Goal: Find specific page/section: Find specific page/section

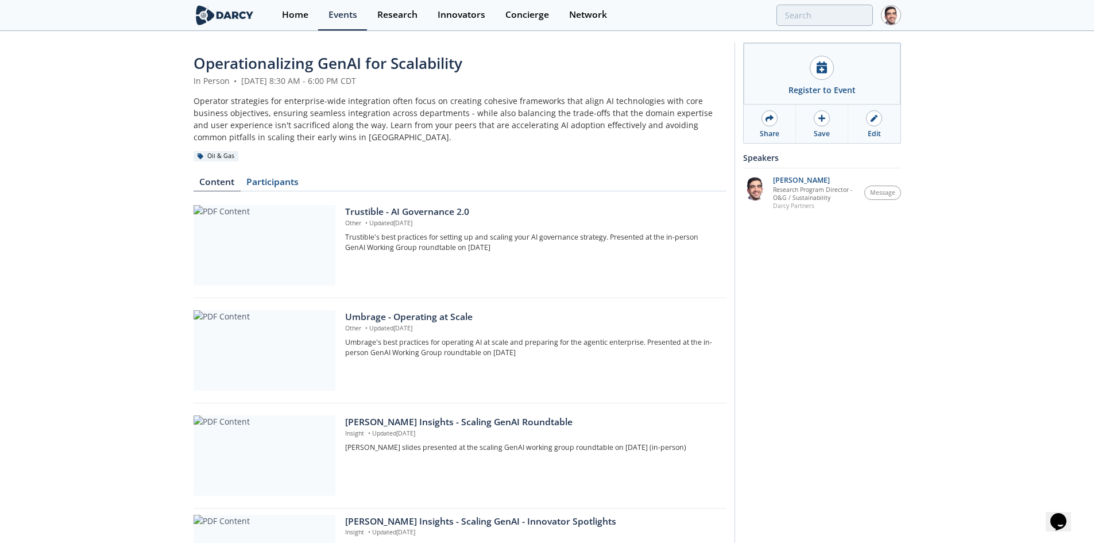
click at [353, 10] on div "Events" at bounding box center [342, 14] width 29 height 9
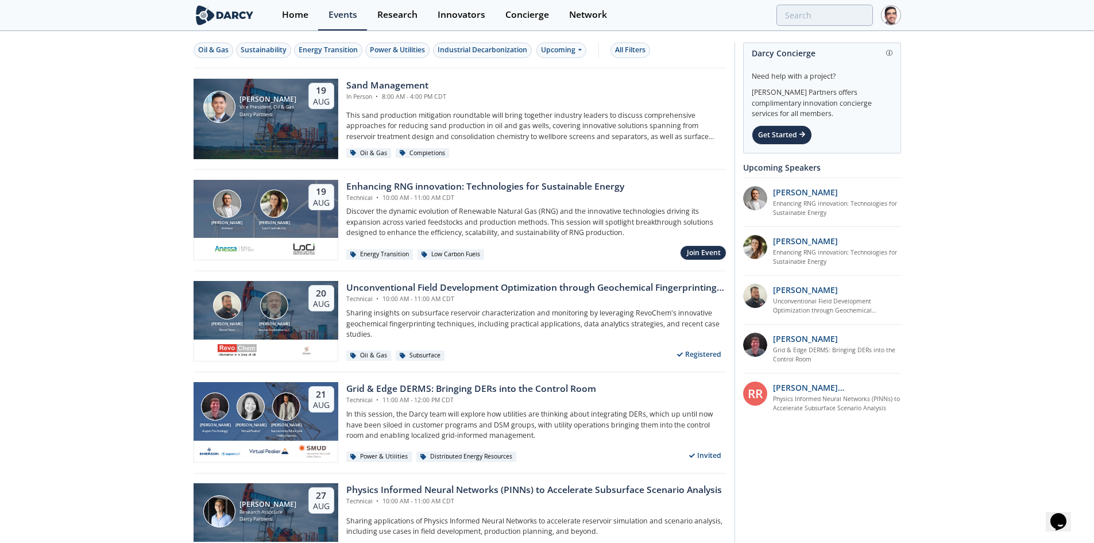
click at [267, 53] on div "Sustainability" at bounding box center [264, 50] width 46 height 10
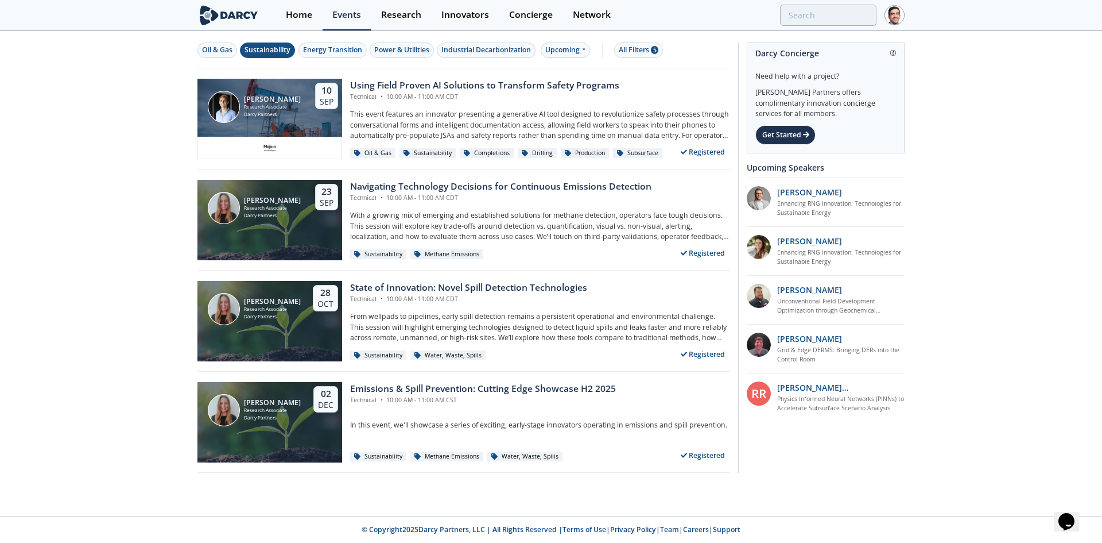
click at [216, 54] on div "Oil & Gas" at bounding box center [217, 50] width 30 height 10
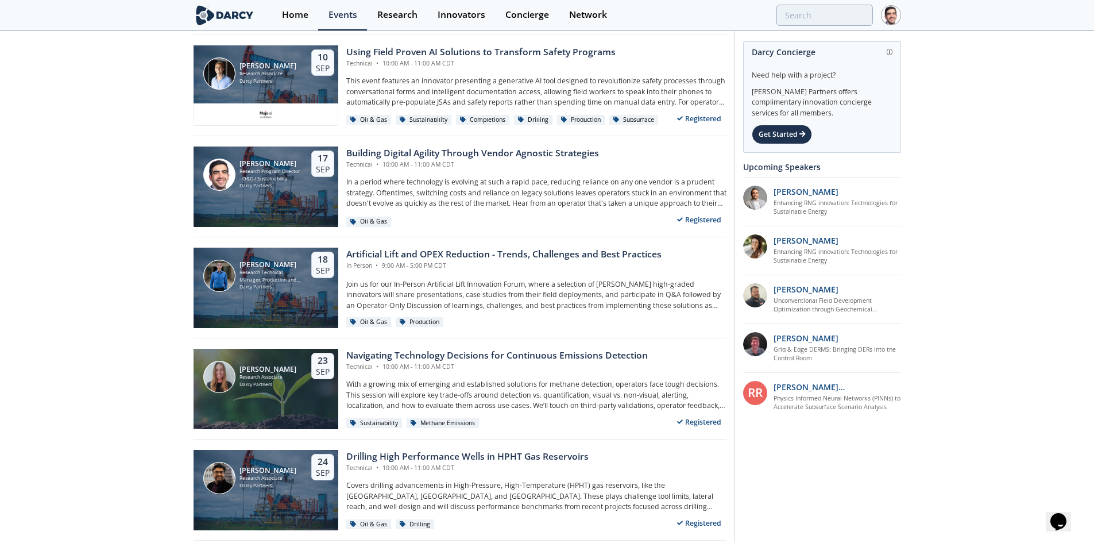
scroll to position [345, 0]
